Goal: Task Accomplishment & Management: Use online tool/utility

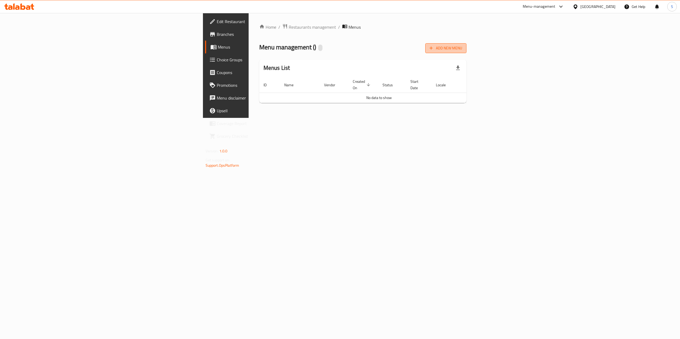
click at [462, 50] on span "Add New Menu" at bounding box center [445, 48] width 33 height 7
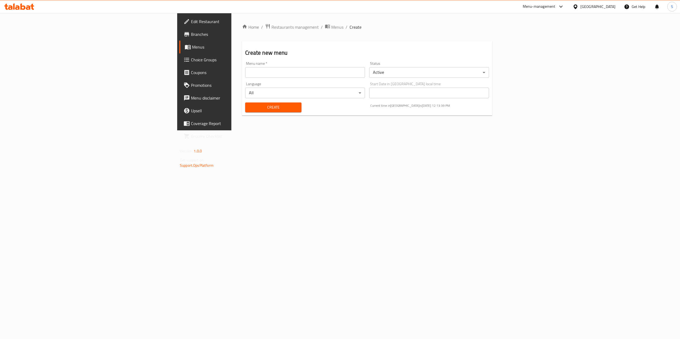
click at [356, 74] on input "text" at bounding box center [305, 72] width 120 height 11
type input "LifcoMenu"
click at [249, 107] on span "Create" at bounding box center [273, 107] width 48 height 7
click at [249, 109] on span "Create" at bounding box center [273, 107] width 48 height 7
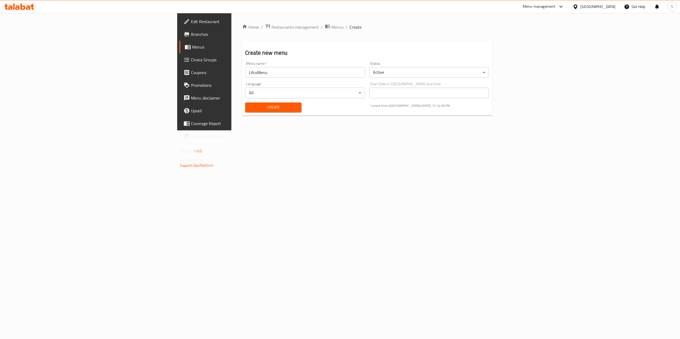
click at [249, 109] on span "Create" at bounding box center [273, 107] width 48 height 7
click at [331, 24] on span "Menus" at bounding box center [337, 27] width 12 height 6
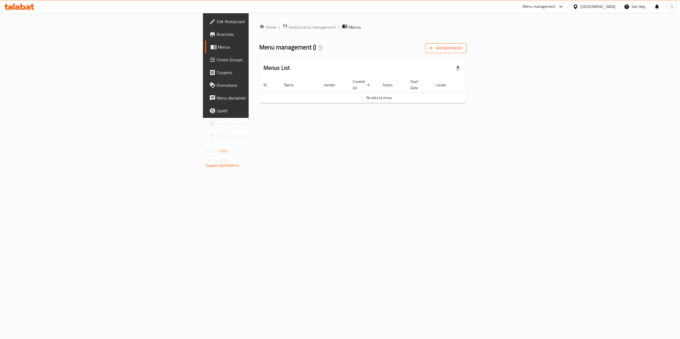
click at [462, 49] on span "Add New Menu" at bounding box center [445, 48] width 33 height 7
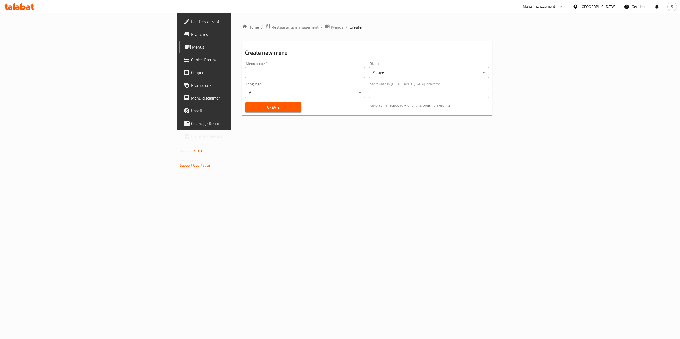
click at [271, 28] on span "Restaurants management" at bounding box center [294, 27] width 47 height 6
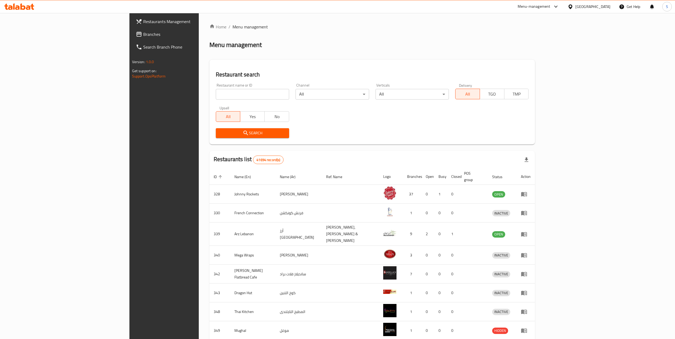
click at [216, 94] on input "search" at bounding box center [252, 94] width 73 height 11
click at [216, 93] on input "search" at bounding box center [252, 94] width 73 height 11
drag, startPoint x: 517, startPoint y: 188, endPoint x: 438, endPoint y: 190, distance: 78.6
click at [438, 190] on tr "328 Johnny Rockets جوني روكيتس 37 0 1 0 OPEN" at bounding box center [372, 194] width 326 height 19
click at [421, 190] on td "37" at bounding box center [412, 194] width 19 height 19
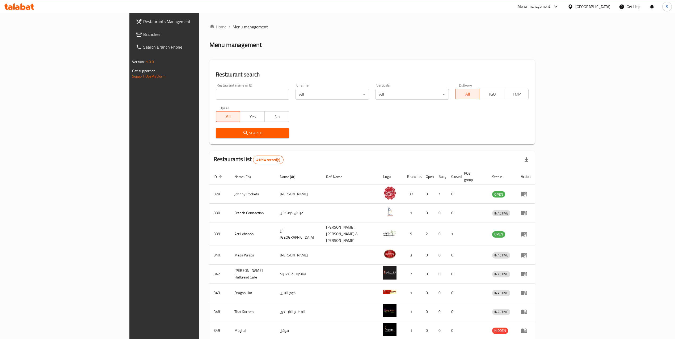
click at [243, 95] on input "search" at bounding box center [252, 94] width 73 height 11
type input "K"
type input "Lifco"
click at [220, 133] on span "Search" at bounding box center [252, 133] width 65 height 7
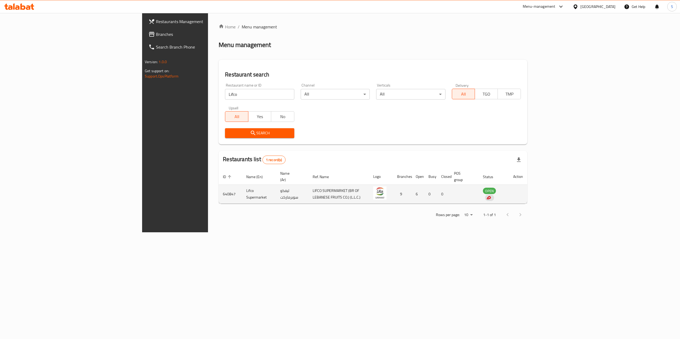
click at [527, 186] on td "enhanced table" at bounding box center [518, 194] width 18 height 19
click at [276, 185] on td "ليفكو سوبرماركت" at bounding box center [292, 194] width 32 height 19
click at [242, 188] on td "Lifco Supermarket" at bounding box center [259, 194] width 34 height 19
drag, startPoint x: 141, startPoint y: 188, endPoint x: 126, endPoint y: 188, distance: 14.6
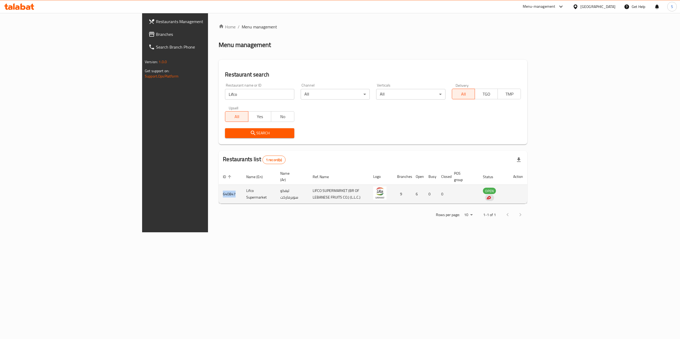
click at [219, 188] on td "640847" at bounding box center [230, 194] width 23 height 19
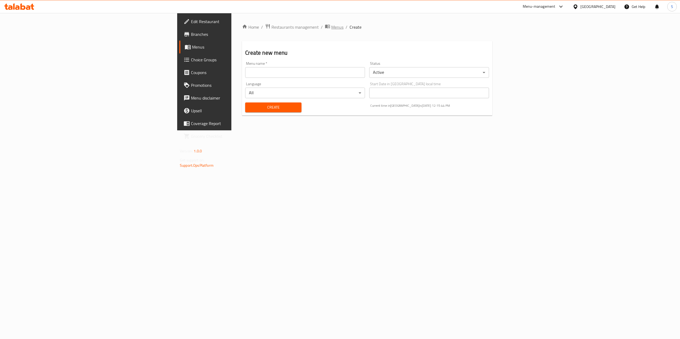
click at [331, 28] on span "Menus" at bounding box center [337, 27] width 12 height 6
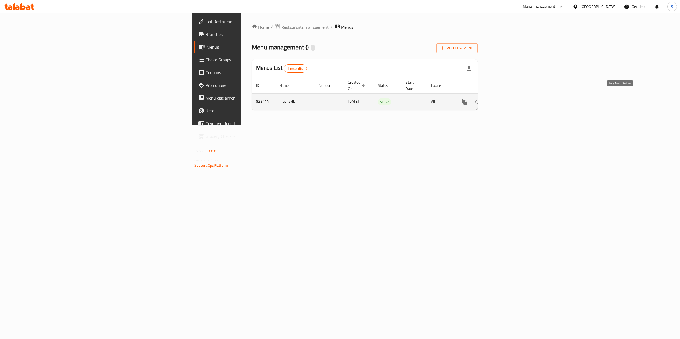
click at [467, 99] on icon "more" at bounding box center [464, 102] width 5 height 6
click at [642, 106] on li "Copy menu" at bounding box center [640, 107] width 53 height 10
click at [505, 99] on icon "enhanced table" at bounding box center [503, 101] width 5 height 5
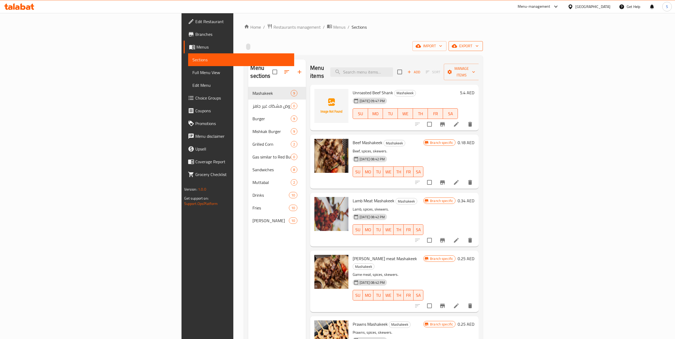
click at [483, 50] on button "export" at bounding box center [465, 46] width 34 height 10
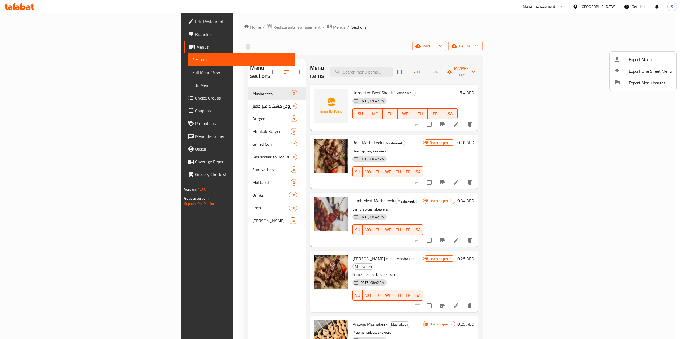
click at [532, 42] on div at bounding box center [340, 169] width 680 height 339
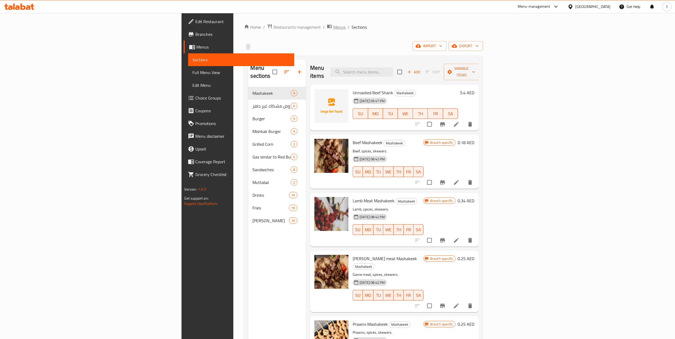
click at [333, 30] on span "Menus" at bounding box center [339, 27] width 12 height 6
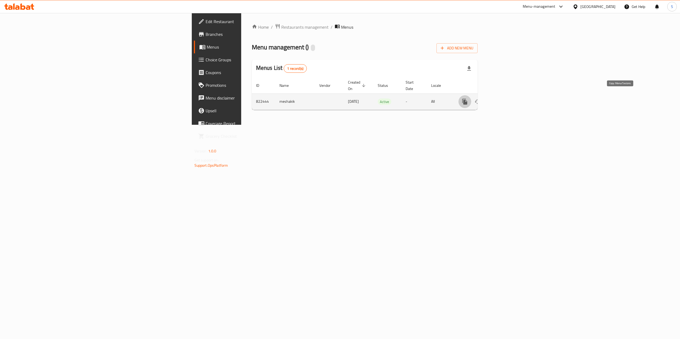
click at [468, 99] on icon "more" at bounding box center [465, 102] width 6 height 6
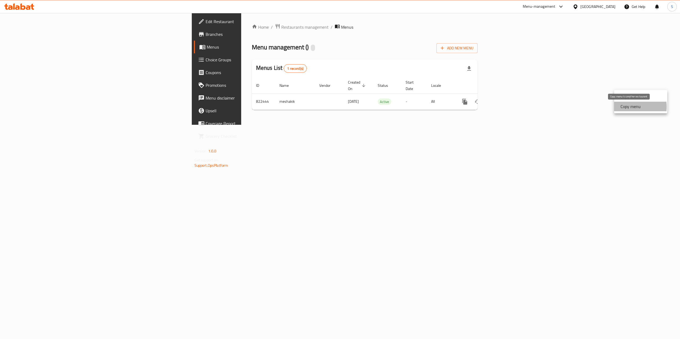
click at [629, 107] on strong "Copy menu" at bounding box center [630, 106] width 20 height 6
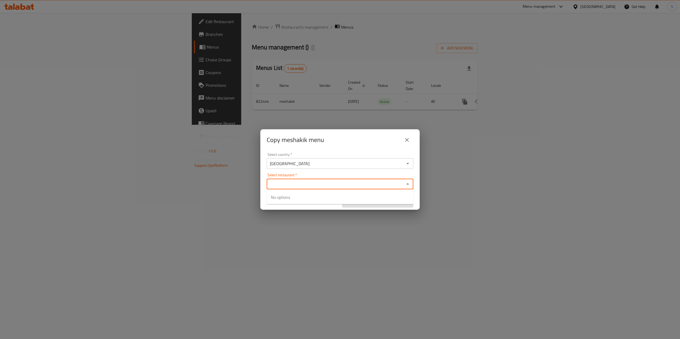
click at [366, 182] on input "Select restaurant   *" at bounding box center [335, 183] width 135 height 7
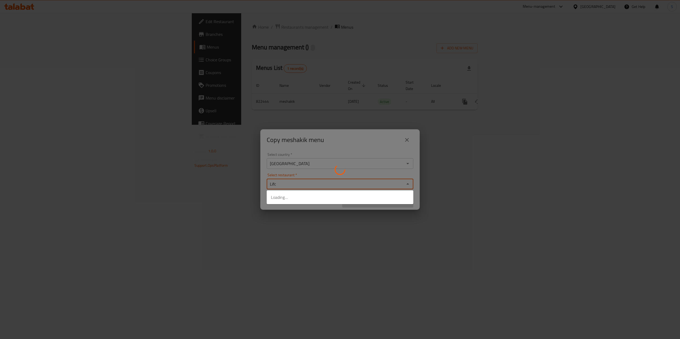
type input "Lifco"
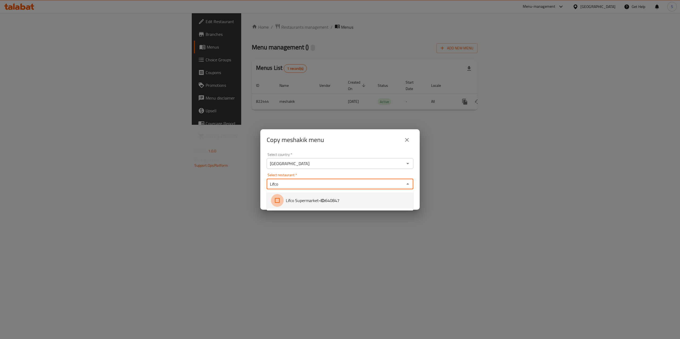
click at [278, 201] on input "checkbox" at bounding box center [277, 200] width 13 height 13
checkbox input "true"
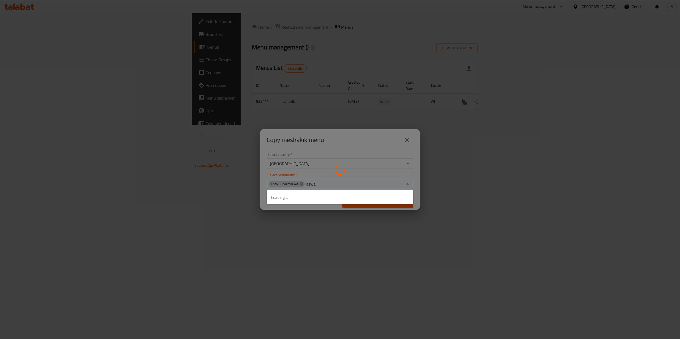
type input "aswaa"
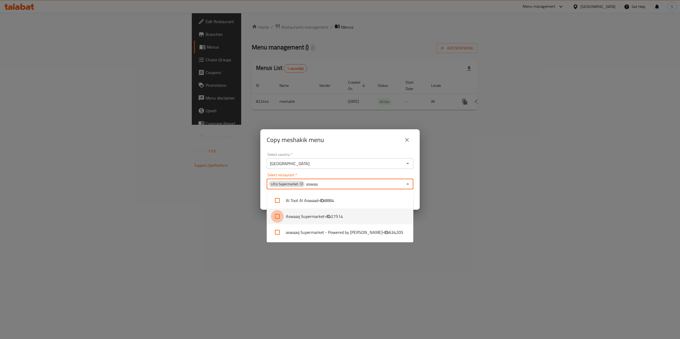
click at [279, 219] on input "checkbox" at bounding box center [277, 216] width 13 height 13
checkbox input "true"
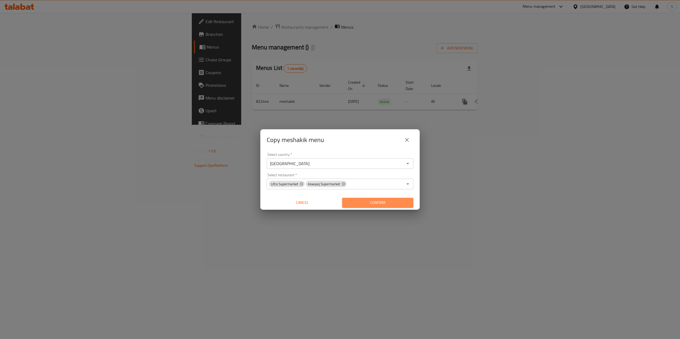
click at [368, 207] on button "Confirm" at bounding box center [377, 203] width 71 height 10
